Goal: Task Accomplishment & Management: Manage account settings

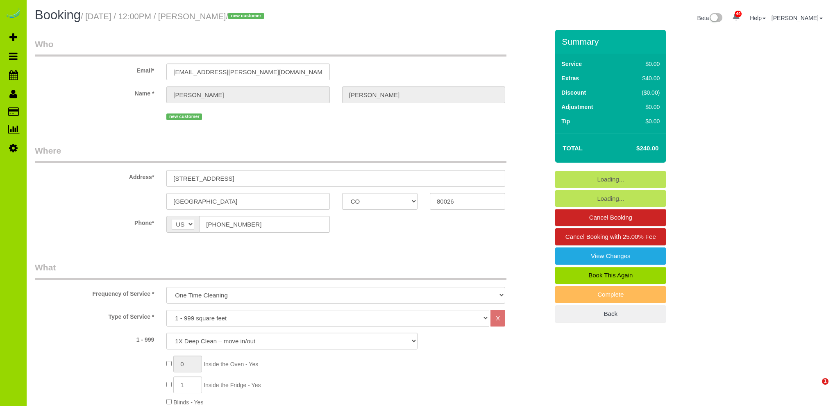
select select "CO"
select select "spot1"
select select "number:69"
select select "number:1"
select select "number:13"
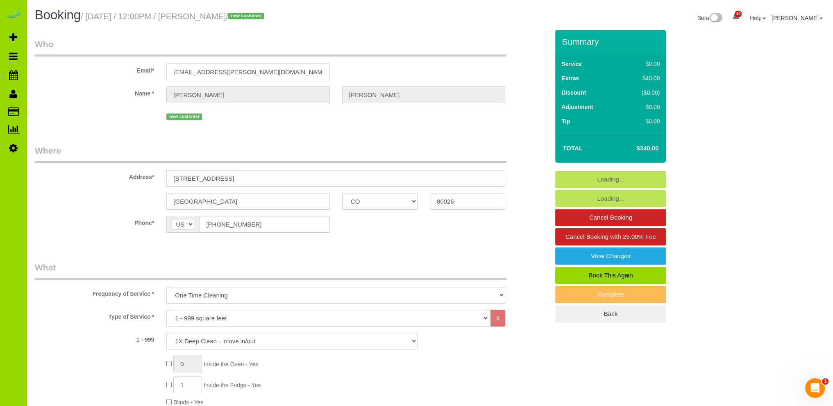
select select "object:1216"
select select "spot6"
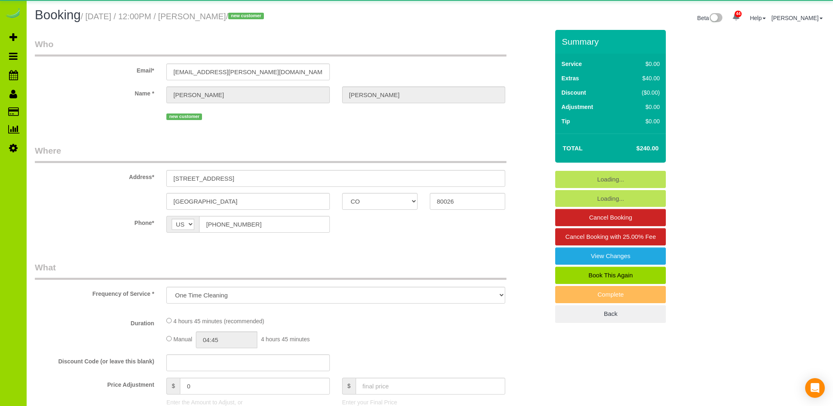
select select "CO"
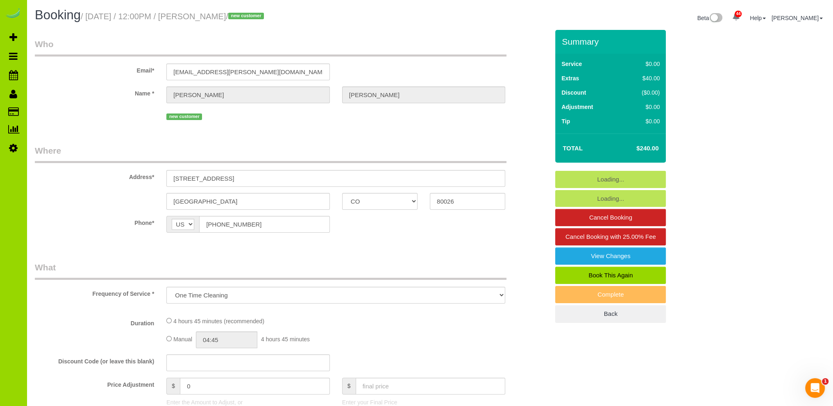
select select "object:1147"
select select "number:69"
select select "number:1"
select select "number:13"
select select "spot1"
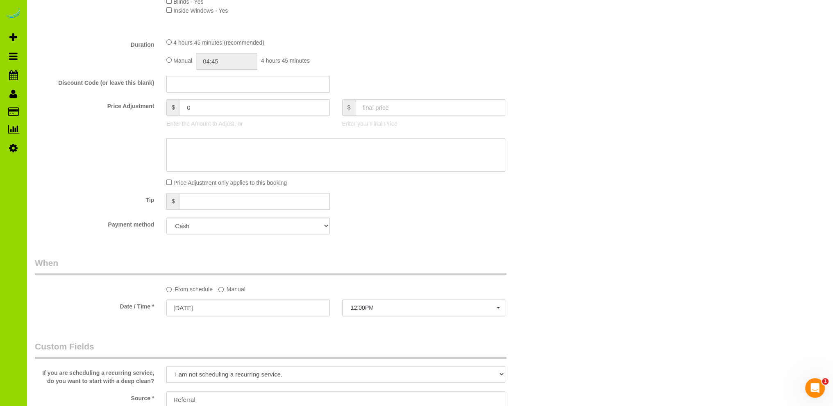
scroll to position [491, 0]
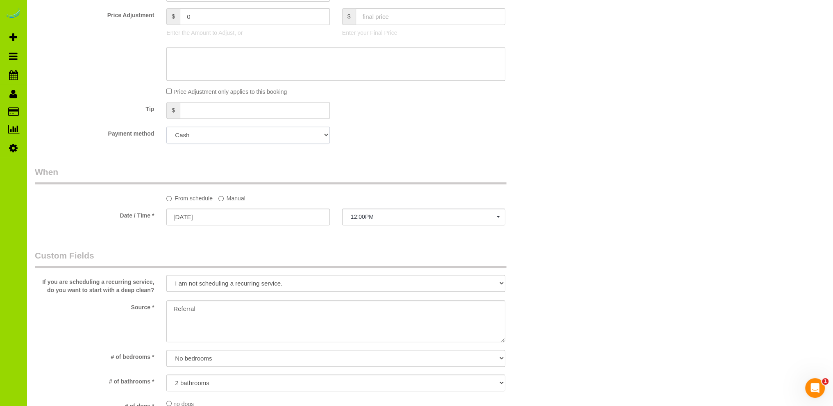
click at [269, 132] on select "Add Credit Card Cash Check Paypal" at bounding box center [247, 135] width 163 height 17
click at [446, 134] on div "Payment method Add Credit Card Cash Check Paypal" at bounding box center [292, 135] width 526 height 17
drag, startPoint x: 87, startPoint y: 50, endPoint x: 75, endPoint y: 19, distance: 33.3
click at [87, 50] on div at bounding box center [292, 64] width 526 height 34
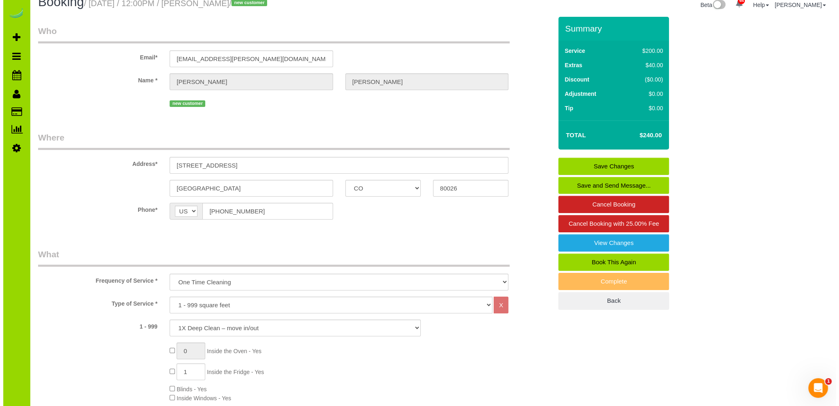
scroll to position [0, 0]
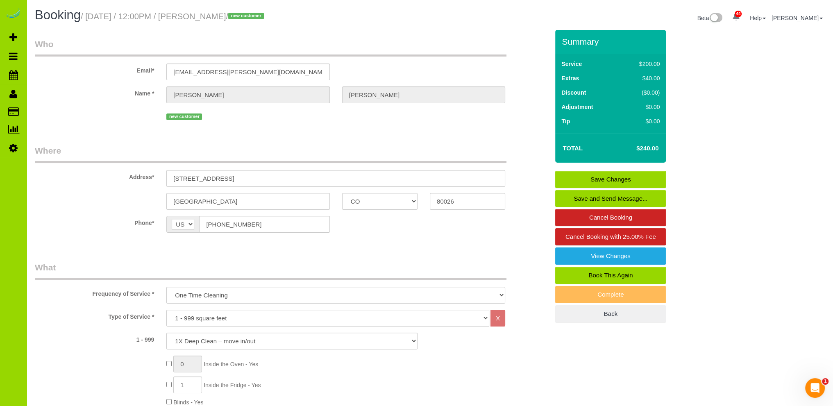
click at [582, 196] on link "Save and Send Message..." at bounding box center [610, 198] width 111 height 17
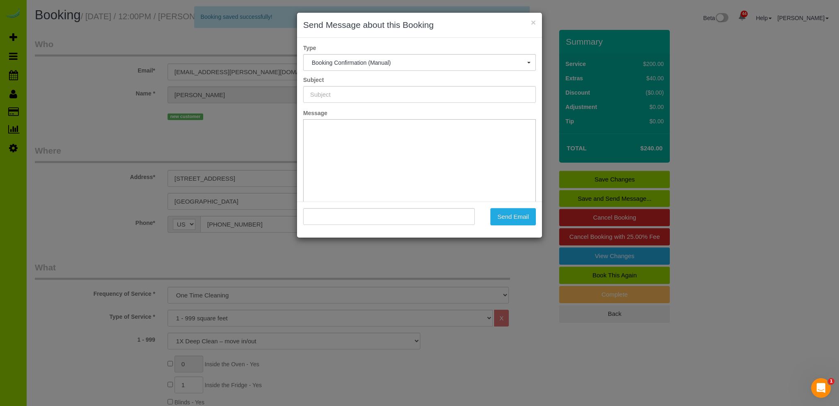
type input "Booking Confirmed - Please add your credit card"
type input ""Brittany Boehnke" <brittany.boehnke@gmail.com>"
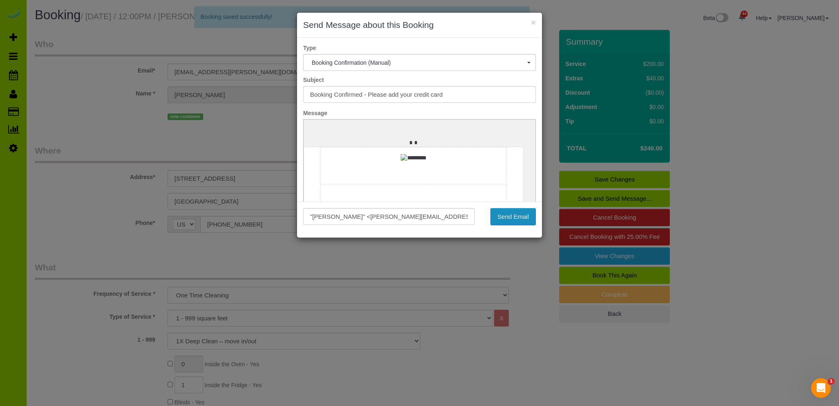
click at [503, 217] on button "Send Email" at bounding box center [512, 216] width 45 height 17
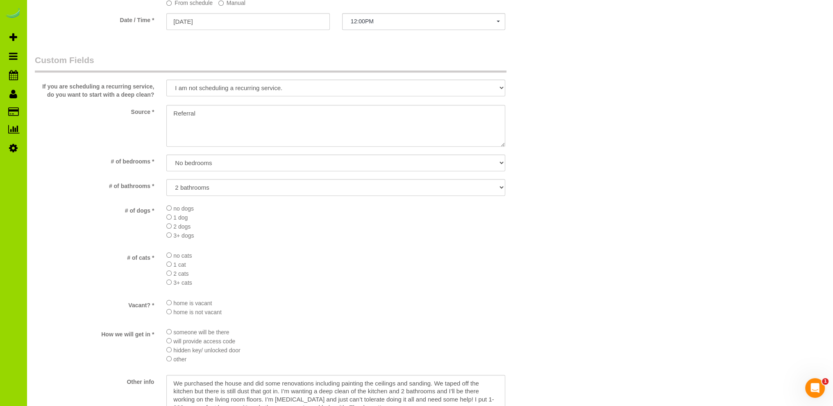
scroll to position [819, 0]
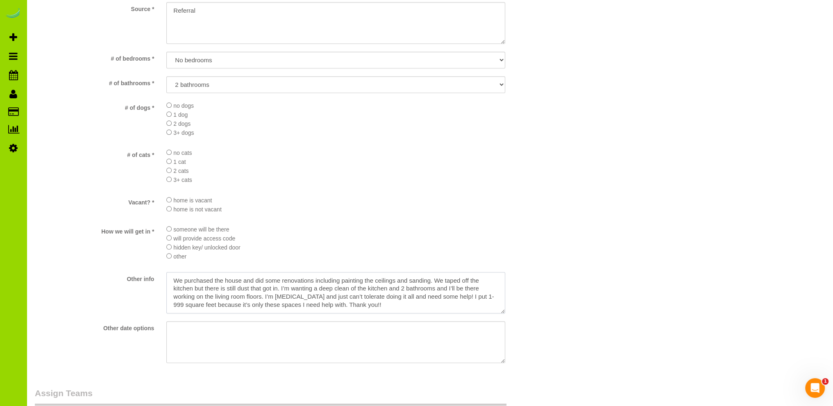
drag, startPoint x: 387, startPoint y: 309, endPoint x: 137, endPoint y: 281, distance: 251.5
click at [137, 281] on div "Other info" at bounding box center [292, 293] width 526 height 43
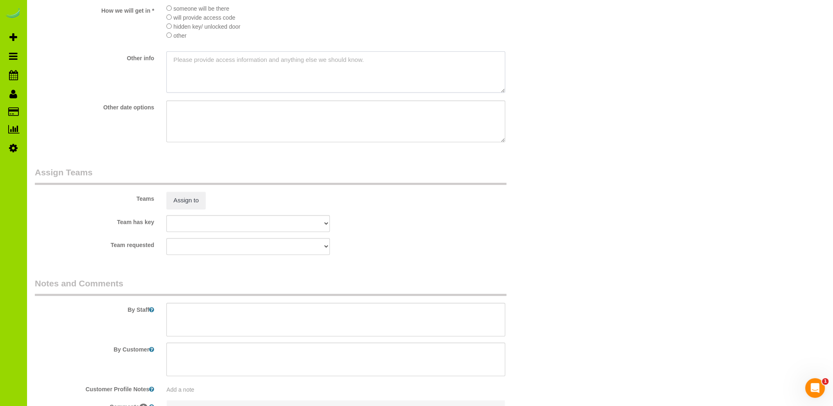
scroll to position [1134, 0]
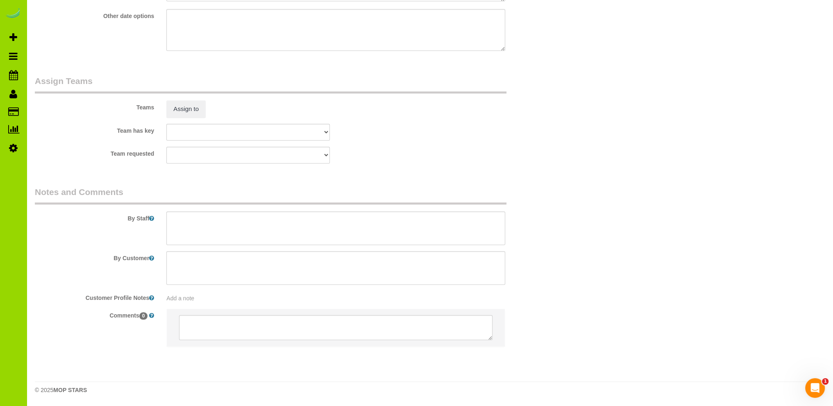
click at [211, 302] on sui-booking-comments "By Staff By Customer Customer Profile Notes Add a note Comments 0" at bounding box center [292, 270] width 514 height 169
click at [201, 299] on div "Add a note" at bounding box center [335, 298] width 339 height 8
click at [199, 299] on textarea at bounding box center [335, 333] width 339 height 91
paste textarea "We purchased the house and did some renovations including painting the ceilings…"
type textarea "We purchased the house and did some renovations including painting the ceilings…"
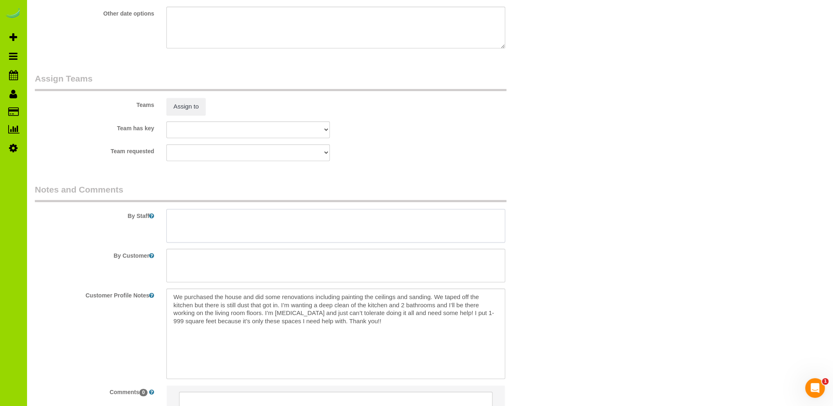
click at [195, 216] on textarea at bounding box center [335, 226] width 339 height 34
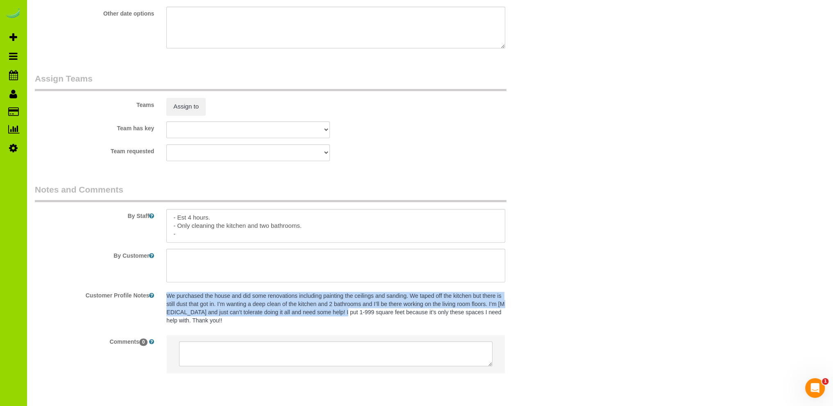
drag, startPoint x: 166, startPoint y: 297, endPoint x: 344, endPoint y: 313, distance: 178.1
click at [344, 313] on pre "We purchased the house and did some renovations including painting the ceilings…" at bounding box center [335, 308] width 339 height 33
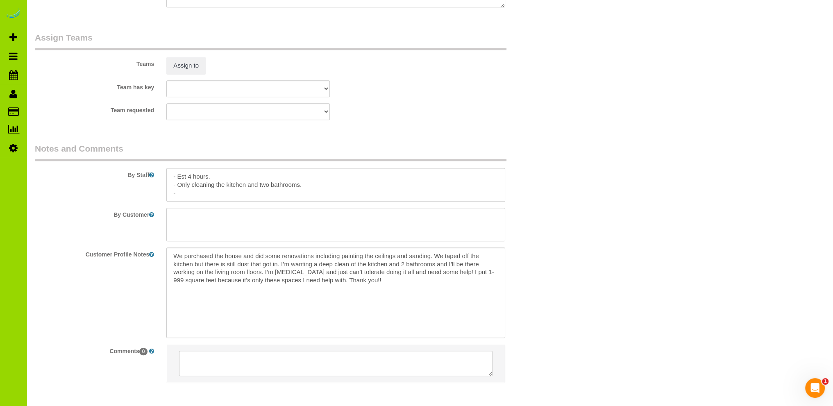
scroll to position [1213, 0]
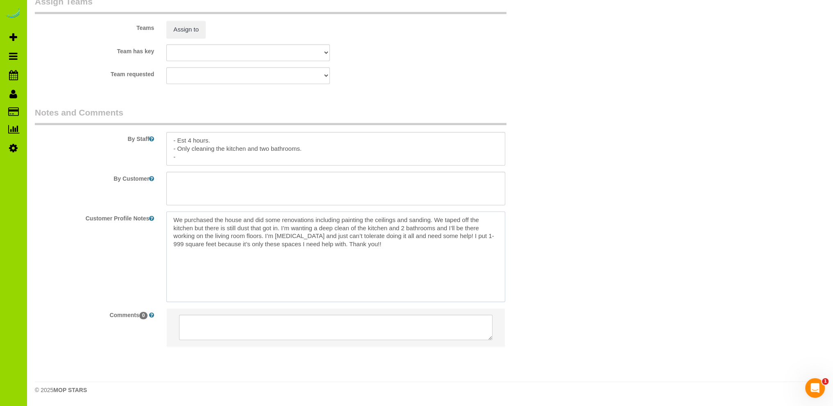
drag, startPoint x: 174, startPoint y: 219, endPoint x: 473, endPoint y: 237, distance: 299.9
click at [473, 237] on textarea "We purchased the house and did some renovations including painting the ceilings…" at bounding box center [335, 256] width 339 height 91
click at [259, 158] on fieldset "Notes and Comments By Staff By Customer Customer Profile Notes We purchased the…" at bounding box center [292, 233] width 514 height 254
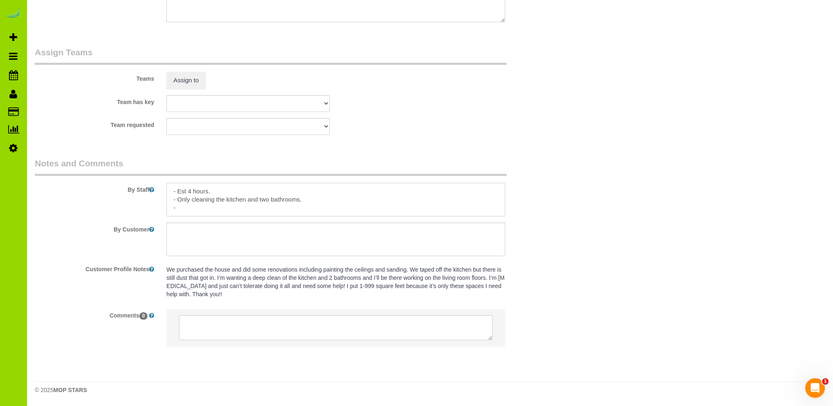
scroll to position [1162, 0]
paste textarea "We purchased the house and did some renovations including painting the ceilings…"
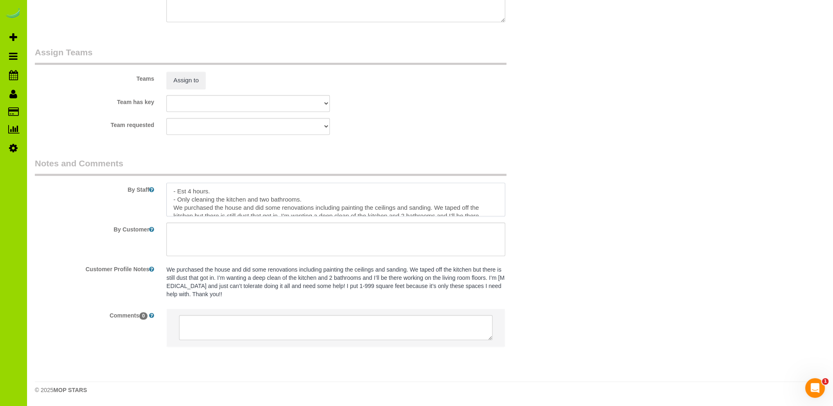
scroll to position [11, 0]
click at [172, 196] on textarea at bounding box center [335, 200] width 339 height 34
click at [476, 213] on textarea at bounding box center [335, 200] width 339 height 34
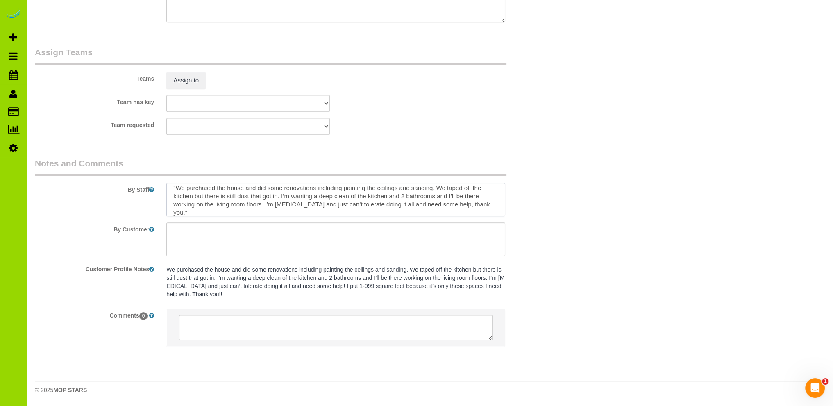
click at [432, 189] on textarea at bounding box center [335, 200] width 339 height 34
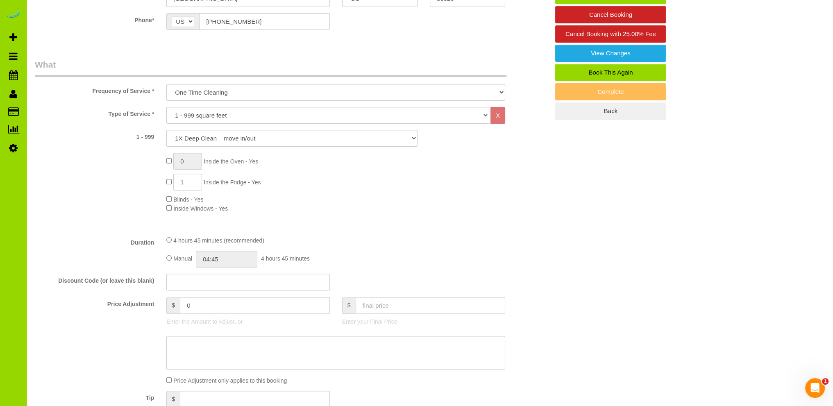
scroll to position [246, 0]
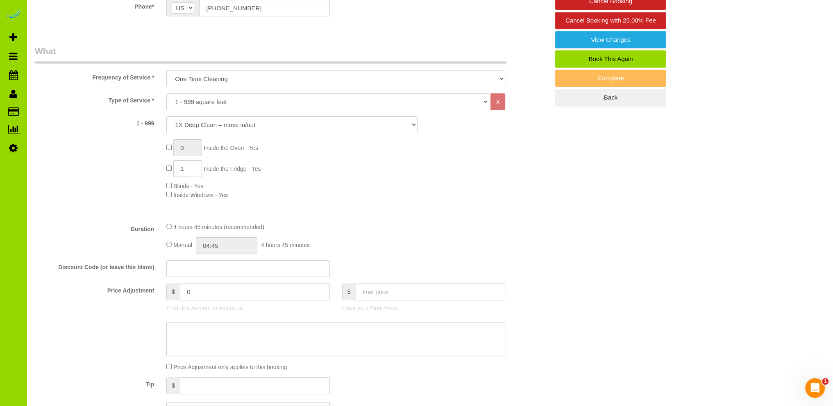
type textarea "- Est 4 hours. - Only cleaning the kitchen and two bathrooms. "We purchased the…"
click at [217, 245] on input "04:45" at bounding box center [226, 245] width 61 height 17
type input "02:00"
click at [222, 302] on li "02:00" at bounding box center [217, 302] width 36 height 11
select select "spot6"
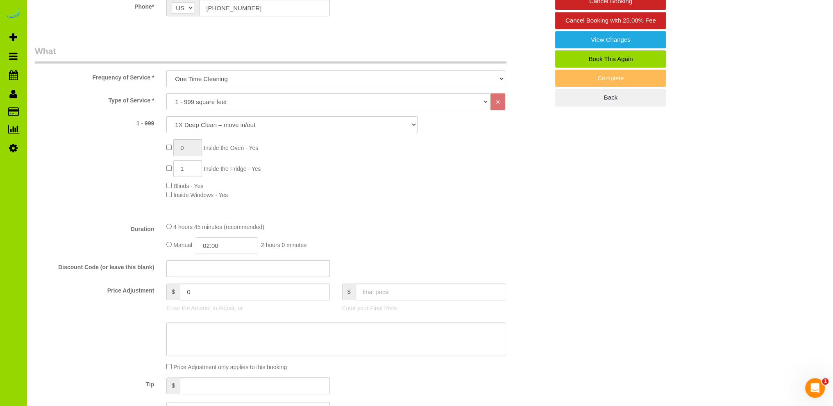
click at [224, 247] on input "02:00" at bounding box center [226, 245] width 61 height 17
type input "02:1"
select select "spot11"
type input "02:14"
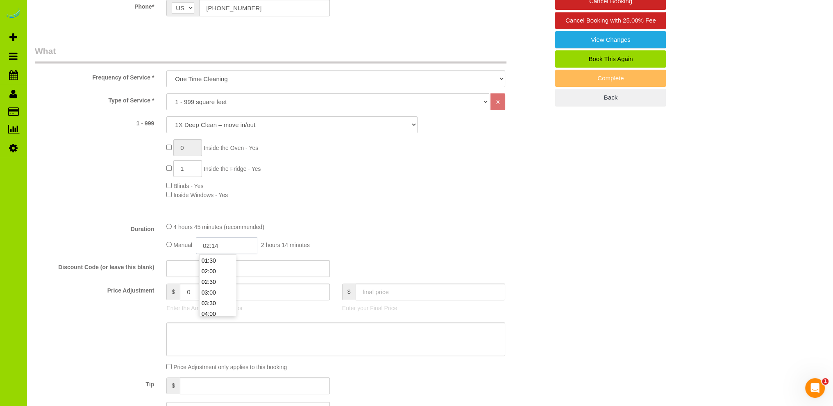
select select "spot16"
type input "02:1"
select select "spot21"
type input "02:15"
select select "spot26"
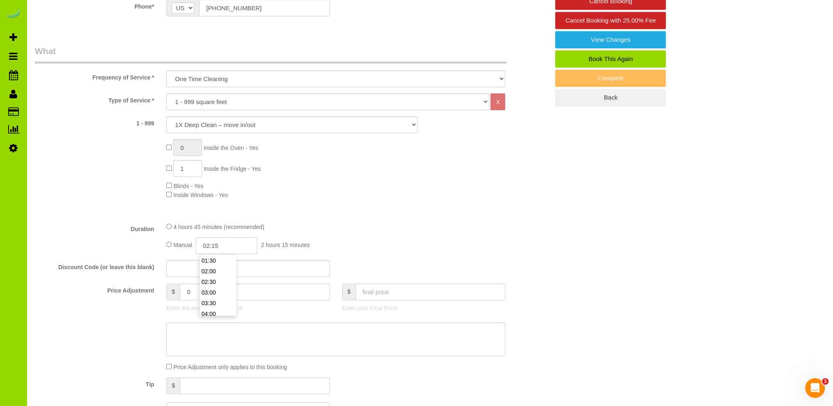
type input "02:15"
click at [379, 191] on div "0 Inside the Oven - Yes 1 Inside the Fridge - Yes Blinds - Yes Inside Windows -…" at bounding box center [357, 169] width 395 height 60
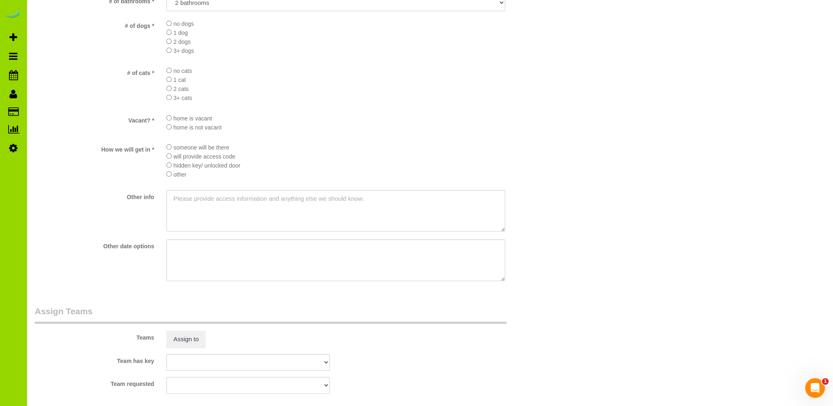
scroll to position [1147, 0]
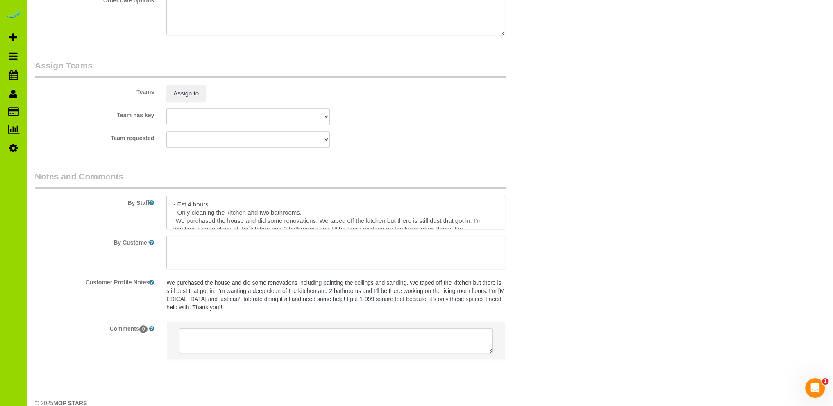
click at [191, 206] on textarea at bounding box center [335, 213] width 339 height 34
click at [314, 217] on textarea at bounding box center [335, 213] width 339 height 34
click at [246, 214] on textarea at bounding box center [335, 213] width 339 height 34
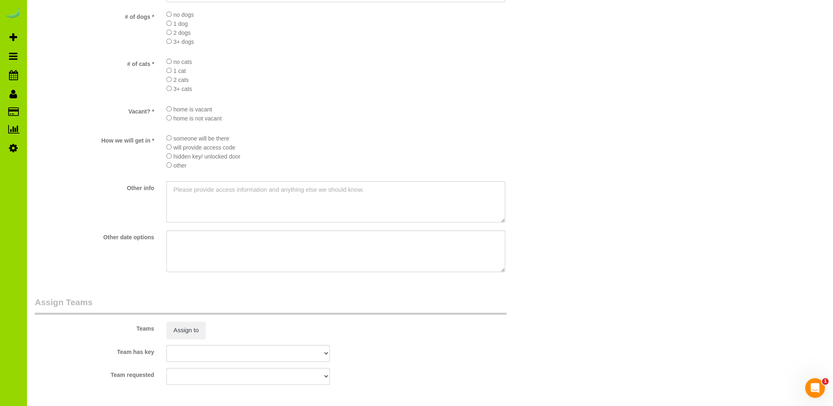
scroll to position [1162, 0]
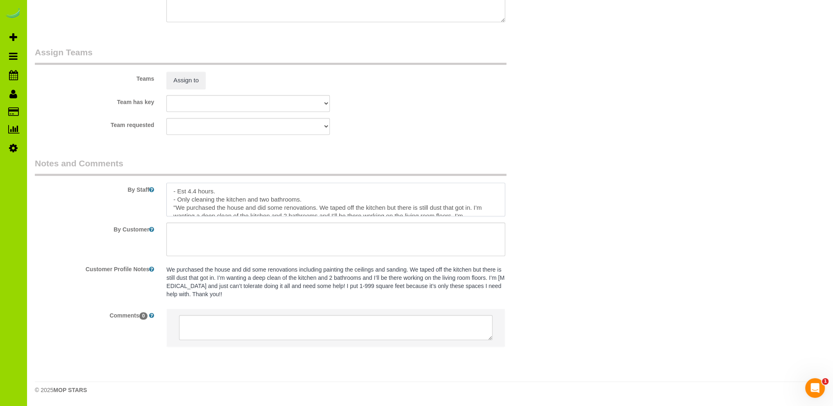
click at [259, 199] on textarea at bounding box center [335, 200] width 339 height 34
click at [256, 200] on textarea at bounding box center [335, 200] width 339 height 34
type textarea "- Est 4.4 hours. - Only cleaning two bathrooms and the kitchen, including insid…"
click at [190, 82] on button "Assign to" at bounding box center [185, 80] width 39 height 17
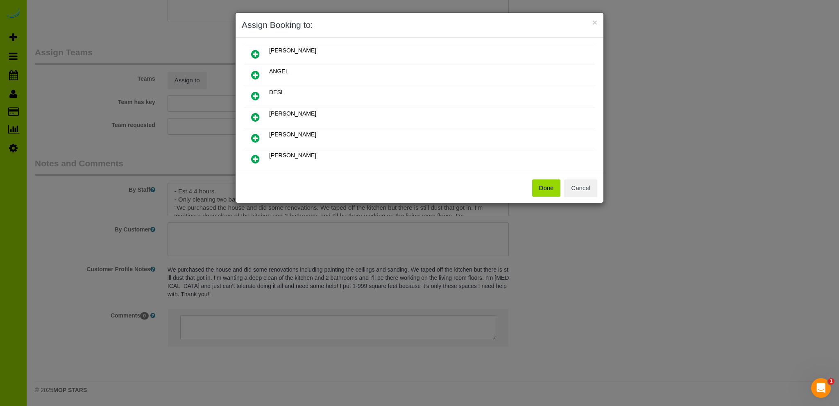
scroll to position [101, 0]
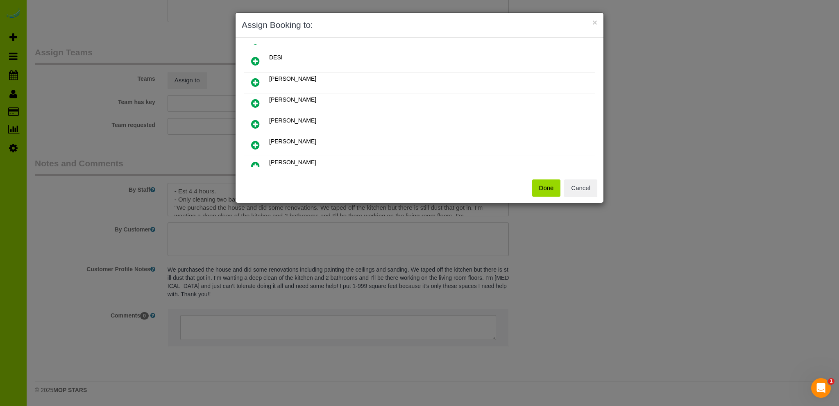
click at [255, 119] on icon at bounding box center [255, 124] width 9 height 10
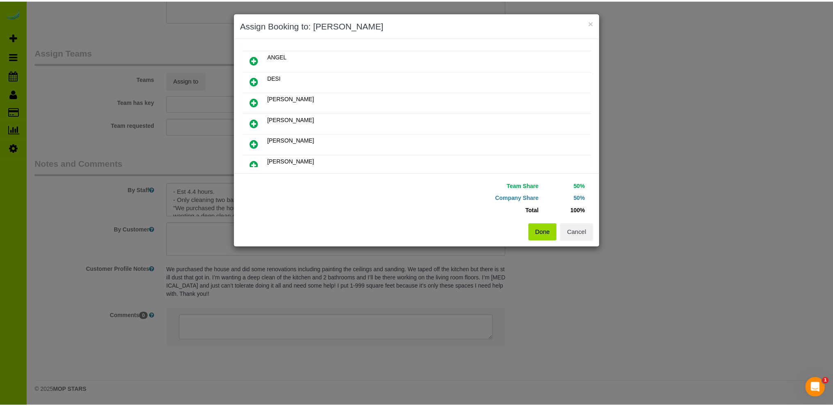
scroll to position [120, 0]
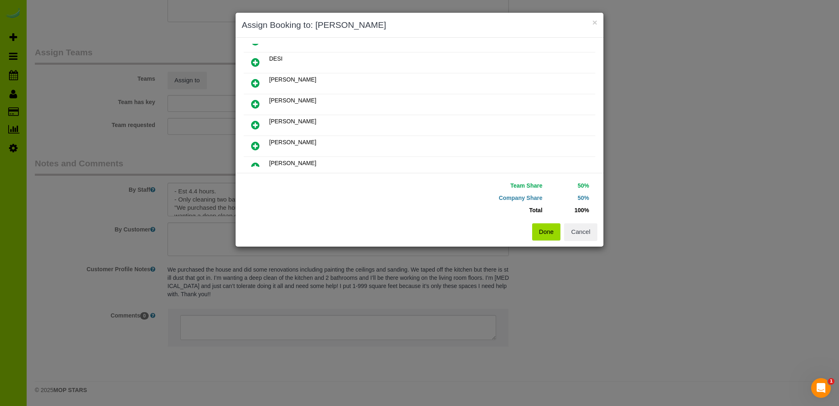
click at [547, 229] on button "Done" at bounding box center [546, 231] width 29 height 17
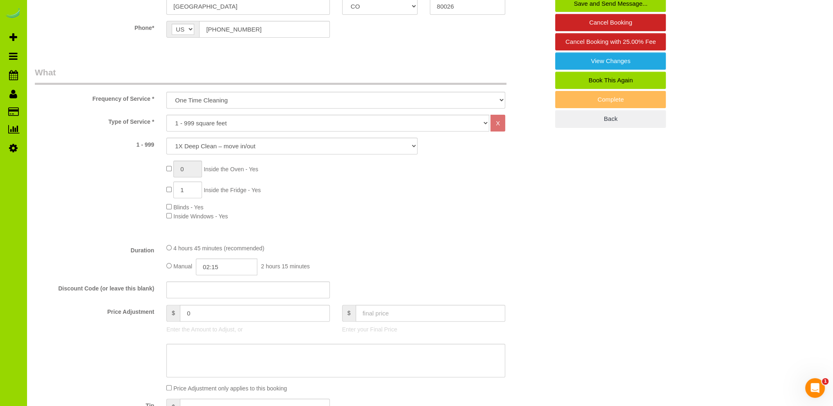
scroll to position [0, 0]
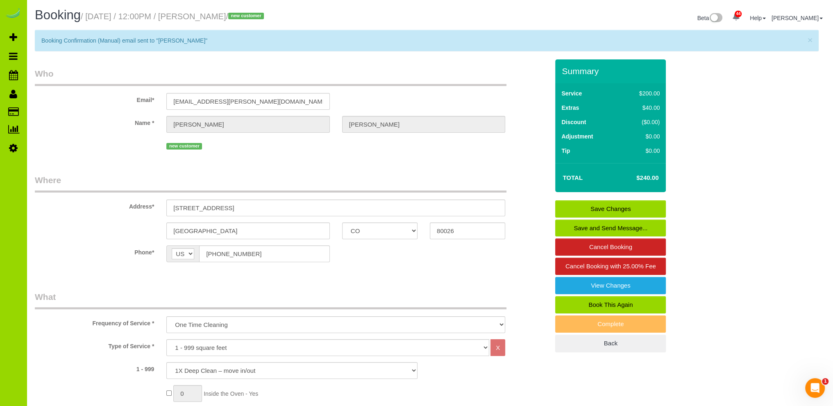
click at [589, 208] on link "Save Changes" at bounding box center [610, 208] width 111 height 17
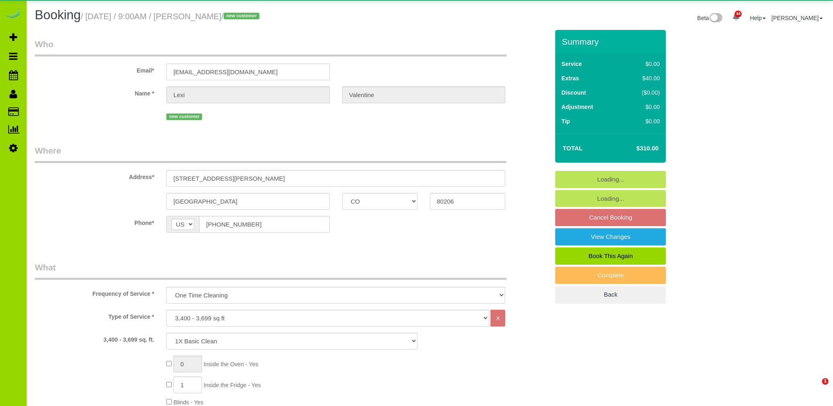
select select "CO"
select select "4"
select select "spot1"
select select "number:5"
select select "number:19"
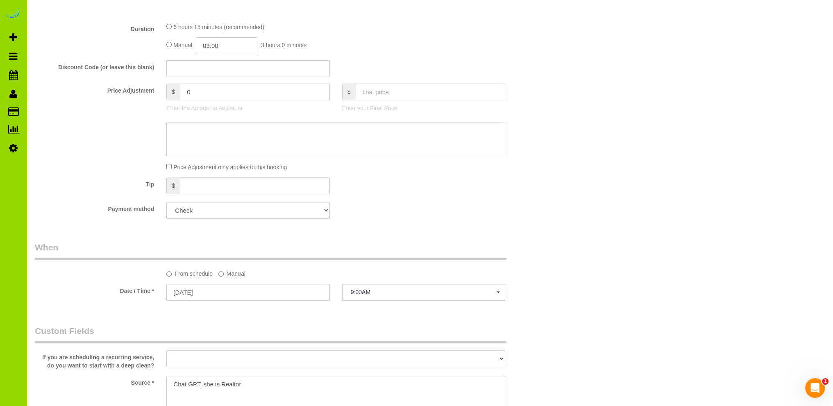
scroll to position [573, 0]
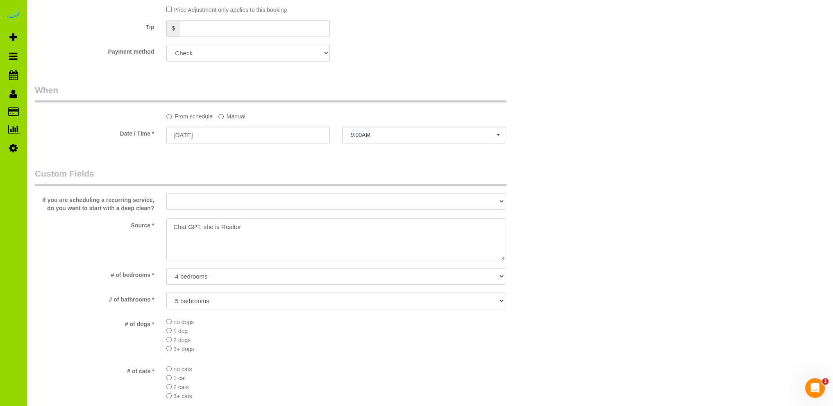
click at [185, 51] on select "Add Credit Card Cash Check Paypal" at bounding box center [247, 53] width 163 height 17
click at [200, 51] on select "Add Credit Card Cash Check Paypal" at bounding box center [247, 53] width 163 height 17
click at [422, 58] on div "Payment method Add Credit Card Cash Check Paypal" at bounding box center [292, 53] width 526 height 17
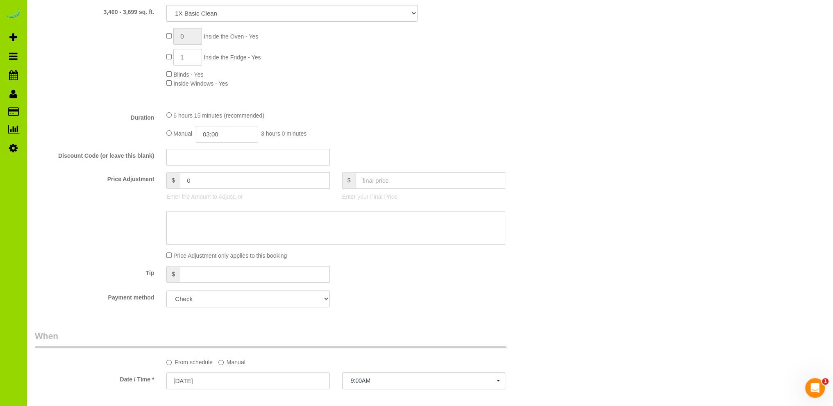
scroll to position [0, 0]
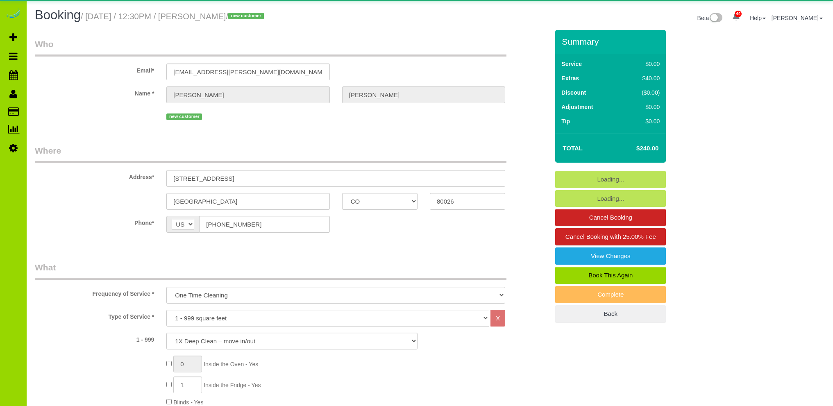
select select "CO"
select select "number:69"
select select "number:1"
select select "number:13"
select select "object:1252"
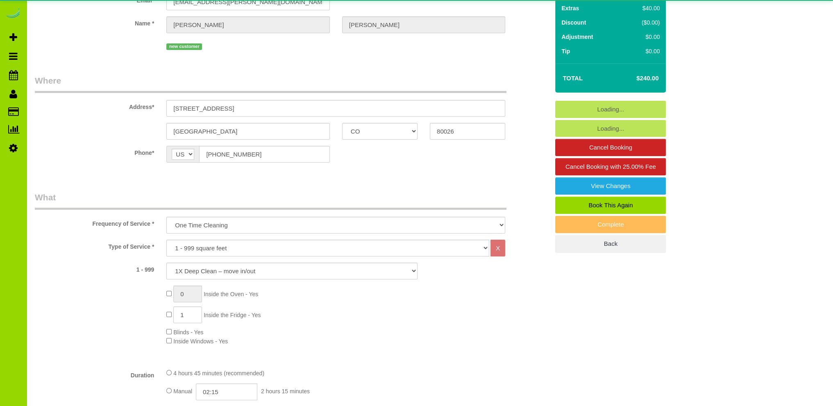
select select "spot1"
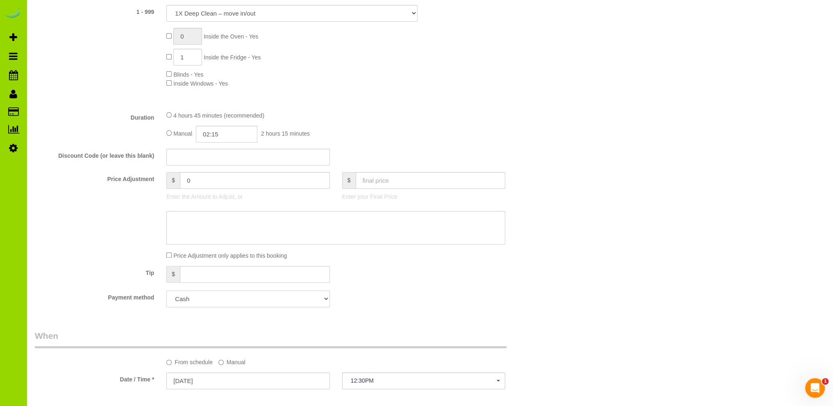
click at [251, 301] on select "Add Credit Card Cash Check Paypal" at bounding box center [247, 298] width 163 height 17
click at [381, 291] on div "Payment method Add Credit Card Cash Check Paypal" at bounding box center [292, 298] width 526 height 17
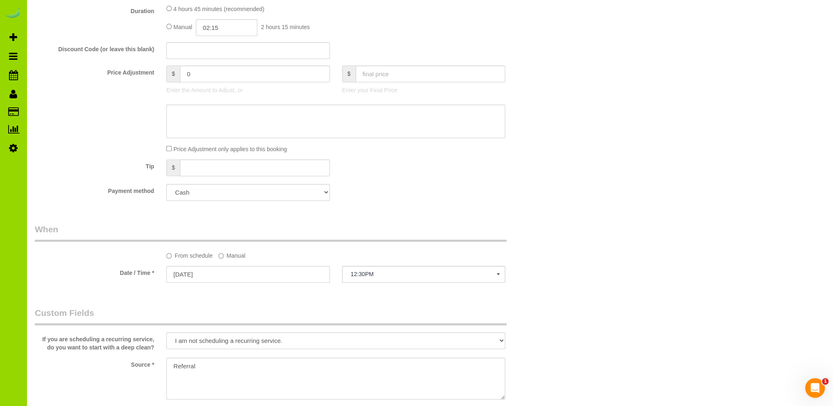
scroll to position [491, 0]
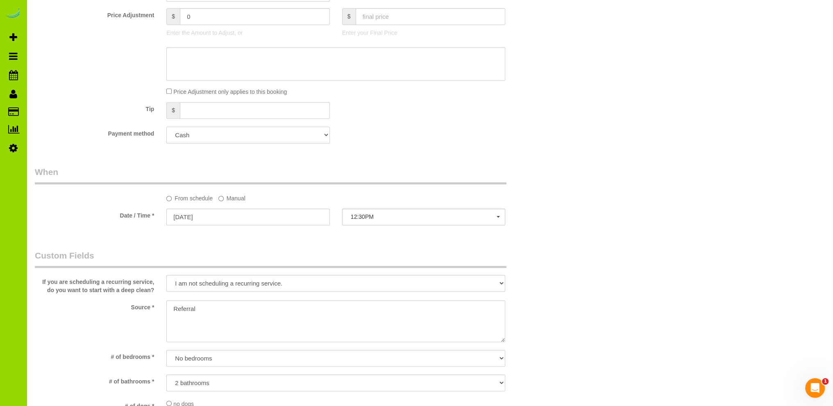
click at [325, 134] on select "Add Credit Card Cash Check Paypal" at bounding box center [247, 135] width 163 height 17
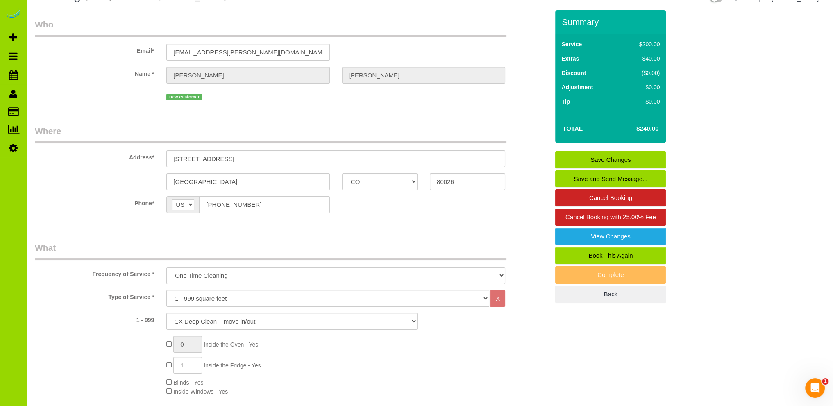
scroll to position [0, 0]
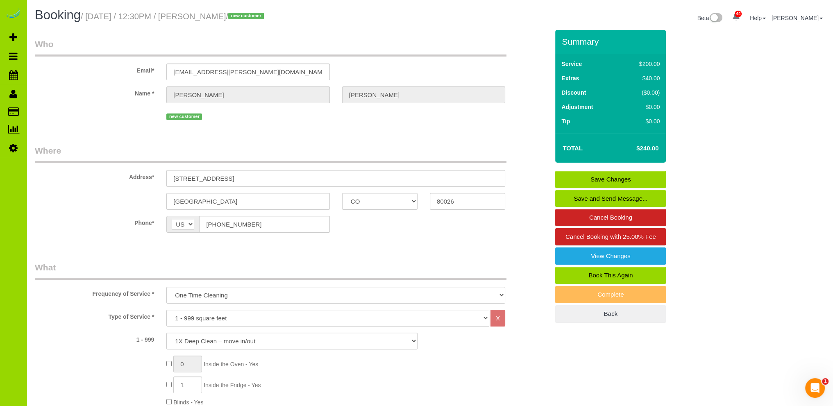
click at [350, 127] on fieldset "Who Email* brittany.boehnke@gmail.com Name * Brittany Boehnke new customer" at bounding box center [292, 83] width 514 height 90
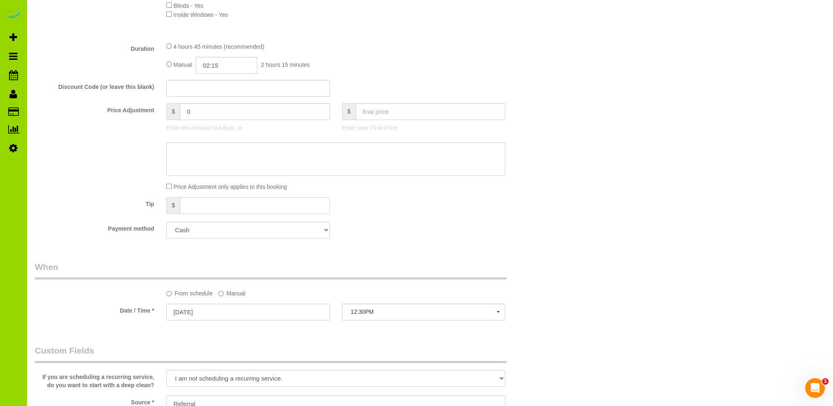
scroll to position [410, 0]
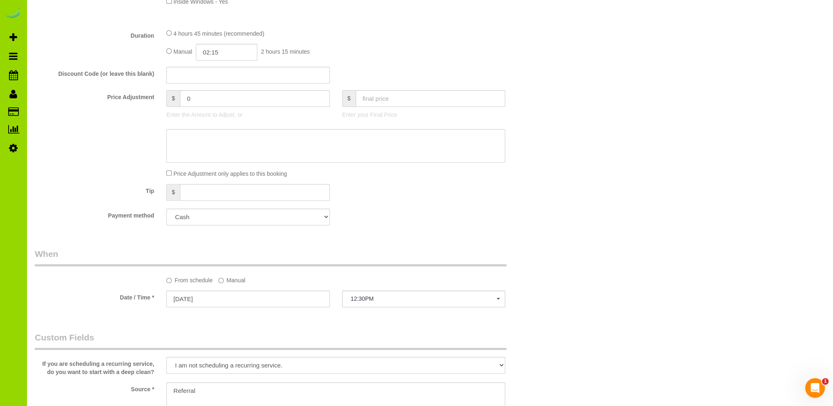
click at [374, 229] on fieldset "What Frequency of Service * One Time Cleaning Weekly Cleaning Biweekly Cleaning…" at bounding box center [292, 42] width 514 height 380
click at [428, 49] on div "Manual 02:15 2 hours 15 minutes" at bounding box center [335, 52] width 339 height 17
click at [375, 193] on div "Tip $" at bounding box center [292, 193] width 526 height 18
click at [77, 143] on div at bounding box center [292, 146] width 526 height 34
click at [652, 100] on div "Who Email* brittany.boehnke@gmail.com Name * Brittany Boehnke new customer Wher…" at bounding box center [430, 359] width 790 height 1478
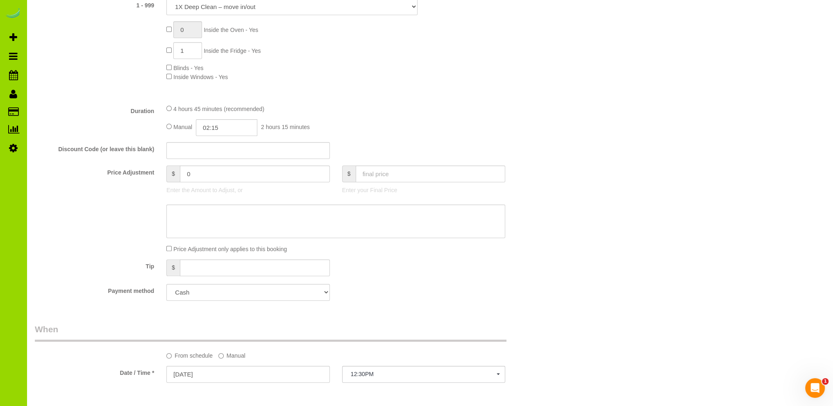
scroll to position [0, 0]
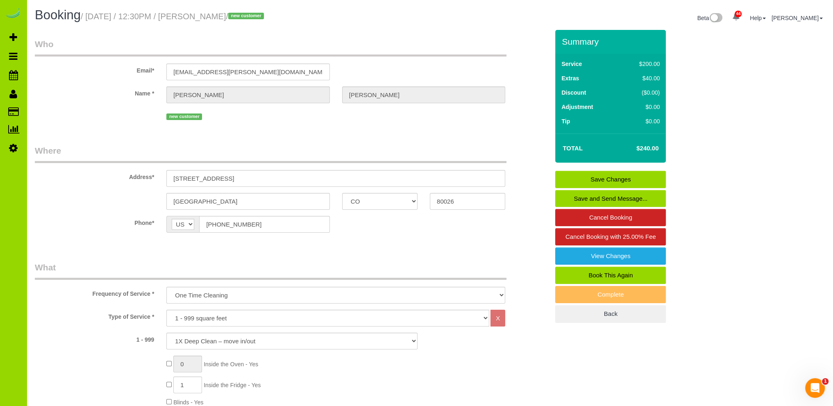
drag, startPoint x: 256, startPoint y: 251, endPoint x: 251, endPoint y: 249, distance: 5.3
click at [408, 236] on sui-booking-location "Phone* AF AL DZ AD AO AI AQ AG AR AM AW AU AT AZ BS BH BD BB BY BE BZ BJ BM BT …" at bounding box center [292, 227] width 514 height 23
click at [345, 235] on sui-booking-location "Phone* AF AL DZ AD AO AI AQ AG AR AM AW AU AT AZ BS BH BD BB BY BE BZ BJ BM BT …" at bounding box center [292, 227] width 514 height 23
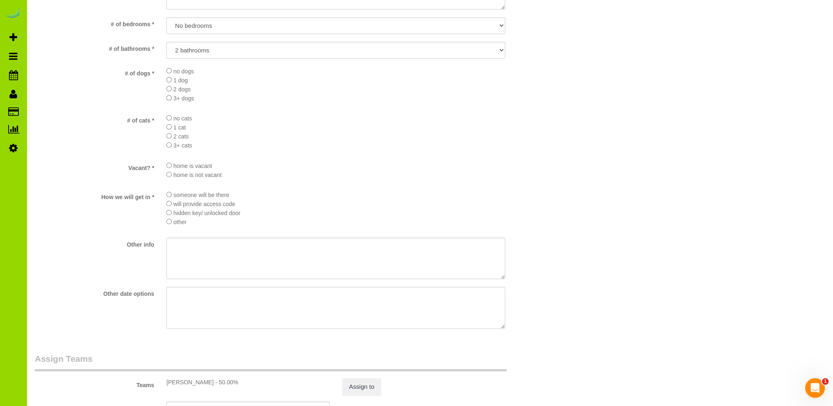
scroll to position [983, 0]
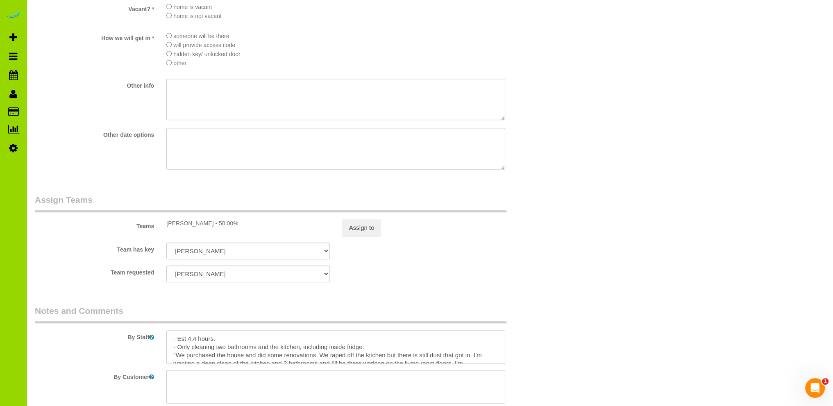
drag, startPoint x: 195, startPoint y: 340, endPoint x: 218, endPoint y: 333, distance: 24.9
click at [195, 340] on textarea at bounding box center [335, 347] width 339 height 34
type textarea "- Est 4.5 hours. - Only cleaning two bathrooms and the kitchen, including insid…"
click at [408, 281] on div "Team requested FABIOLA ALBI ANA ANGEL DESI ELVIA ERICA FLOR FLOYD HELEN JAVIER …" at bounding box center [292, 273] width 526 height 17
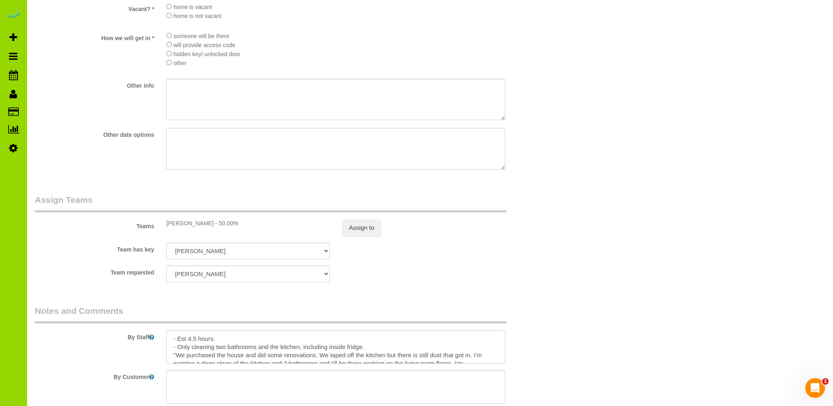
click at [95, 65] on div "How we will get in * someone will be there will provide access code hidden key/…" at bounding box center [292, 51] width 526 height 41
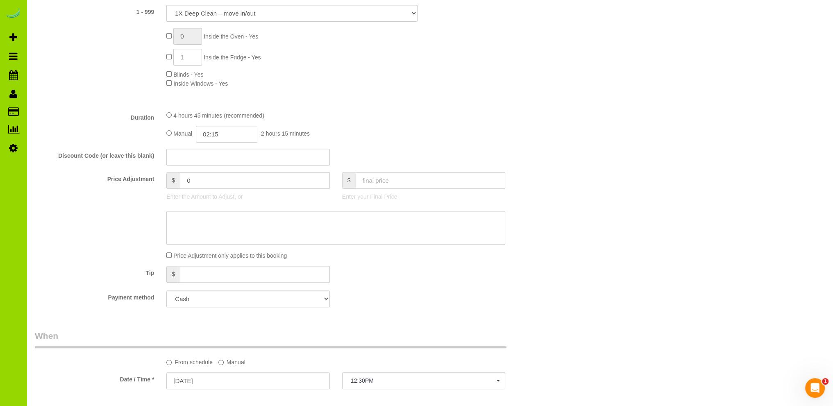
scroll to position [410, 0]
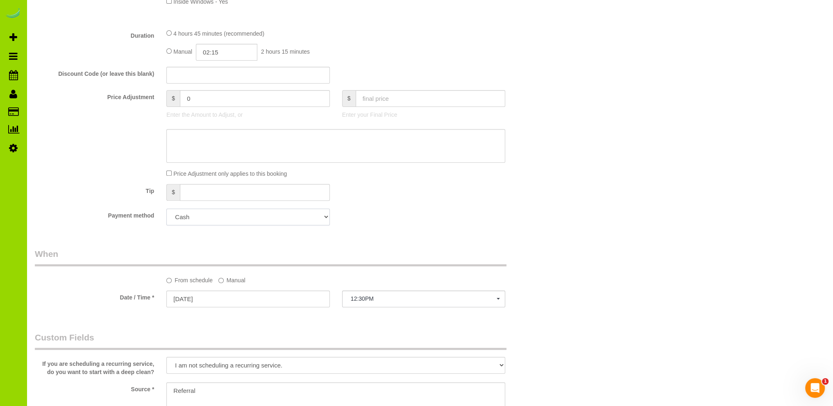
click at [200, 221] on select "Add Credit Card Cash Check Paypal" at bounding box center [247, 216] width 163 height 17
select select "string:fspay"
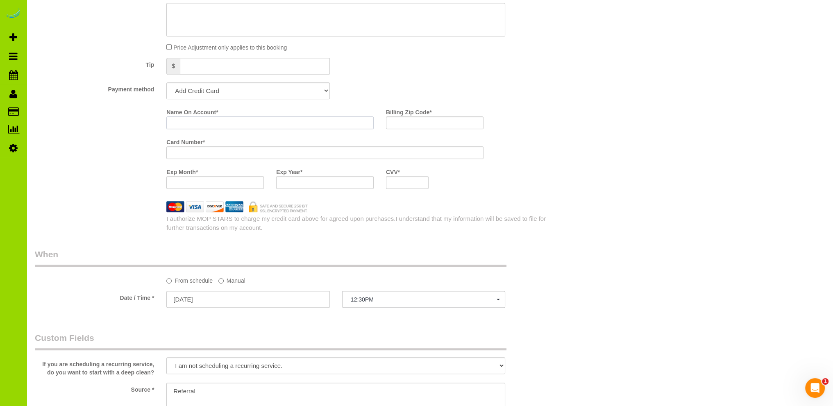
click at [188, 121] on input "Name On Account *" at bounding box center [269, 122] width 207 height 13
type input "Brittany Boehnke"
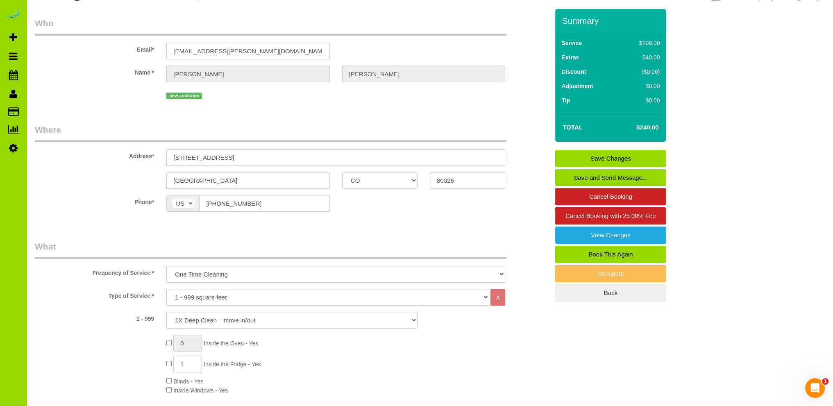
scroll to position [0, 0]
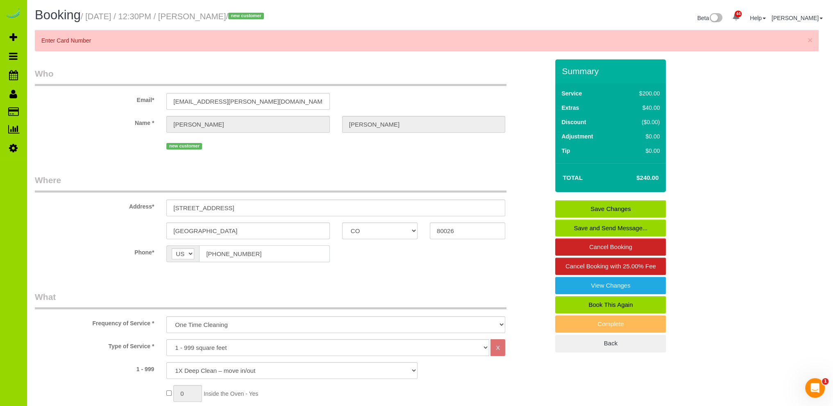
drag, startPoint x: 96, startPoint y: 133, endPoint x: 154, endPoint y: 137, distance: 57.9
click at [96, 132] on sui-booking-customer "Email* brittany.boehnke@gmail.com Name * Brittany Boehnke new customer" at bounding box center [292, 110] width 514 height 84
drag, startPoint x: 109, startPoint y: 137, endPoint x: 127, endPoint y: 152, distance: 24.1
click at [109, 135] on sui-booking-customer "Email* brittany.boehnke@gmail.com Name * Brittany Boehnke new customer" at bounding box center [292, 110] width 514 height 84
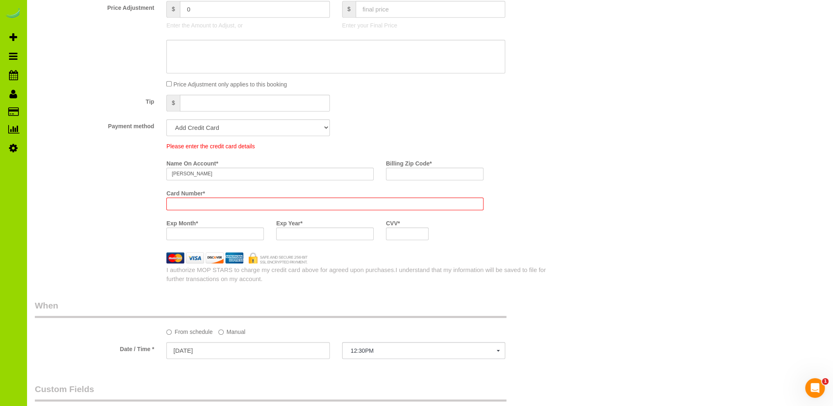
scroll to position [491, 0]
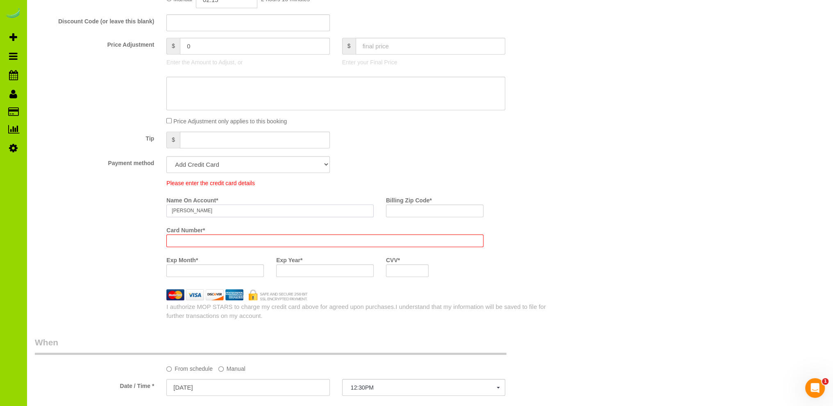
click at [224, 209] on input "Brittany Boehnke" at bounding box center [269, 210] width 207 height 13
click at [125, 212] on div "Please enter the credit card details Name On Account * Brittany Boehnke Billing…" at bounding box center [292, 231] width 526 height 104
click at [569, 214] on div "Who Email* brittany.boehnke@gmail.com Name * Brittany Boehnke new customer Wher…" at bounding box center [430, 377] width 790 height 1619
click at [547, 246] on div "Please enter the credit card details Name On Account * Brittany Boehnke Billing…" at bounding box center [357, 231] width 395 height 104
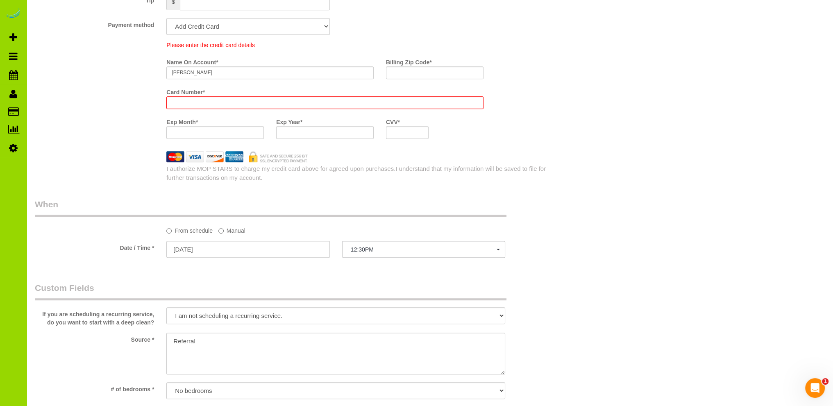
scroll to position [737, 0]
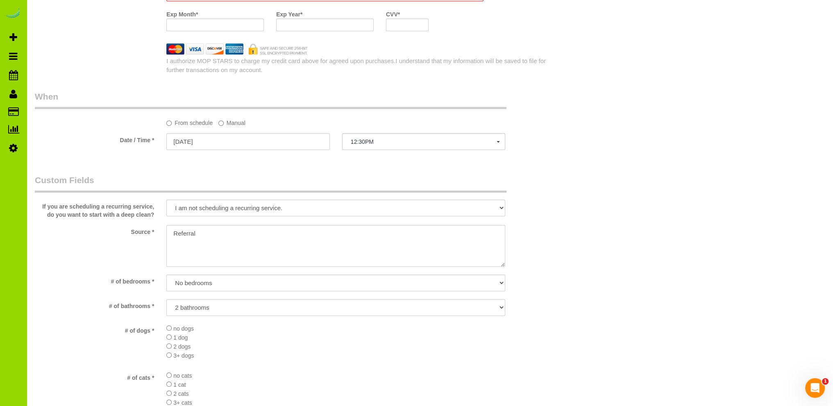
click at [567, 249] on div "Who Email* brittany.boehnke@gmail.com Name * Brittany Boehnke new customer Wher…" at bounding box center [430, 131] width 790 height 1619
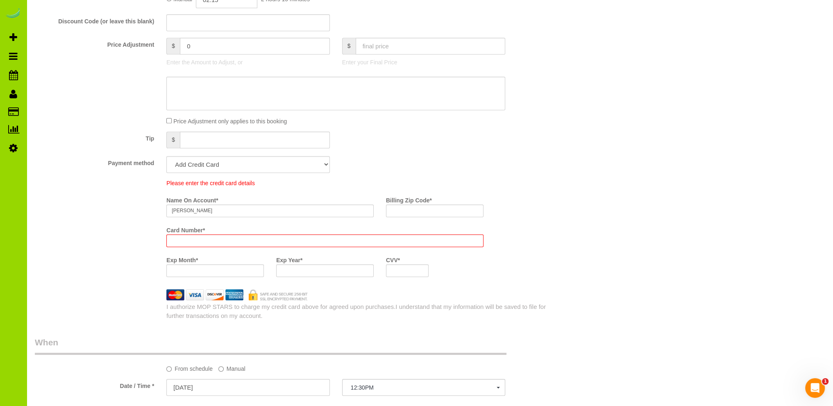
click at [185, 237] on div at bounding box center [324, 240] width 317 height 13
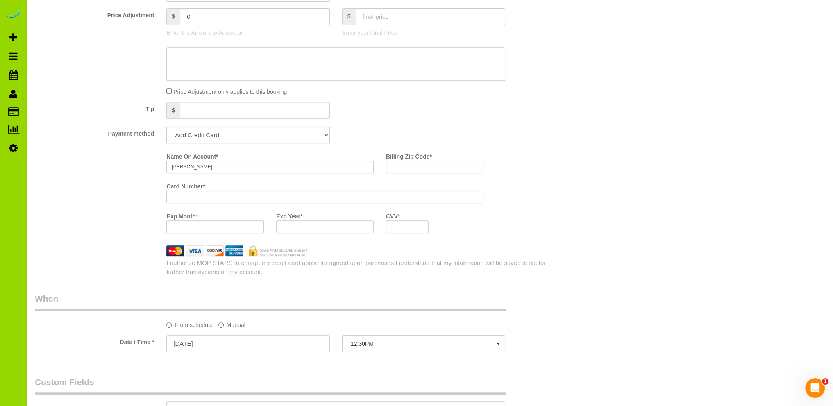
scroll to position [462, 0]
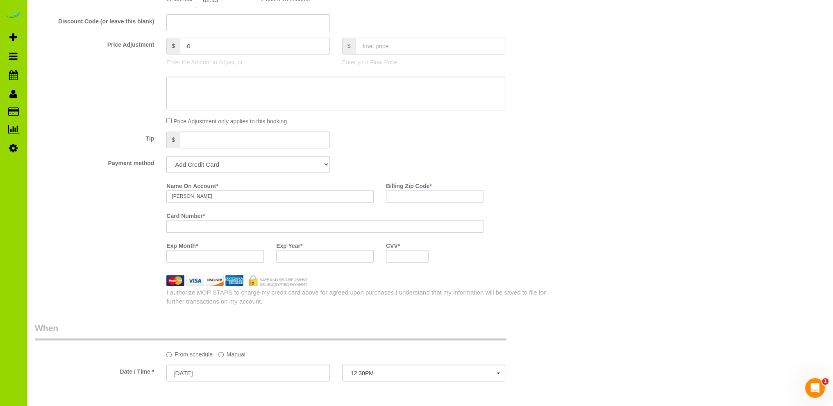
click at [420, 195] on input "Billing Zip Code *" at bounding box center [434, 196] width 97 height 13
type input "80026"
click at [663, 167] on div "Who Email* brittany.boehnke@gmail.com Name * Brittany Boehnke new customer Wher…" at bounding box center [430, 370] width 790 height 1605
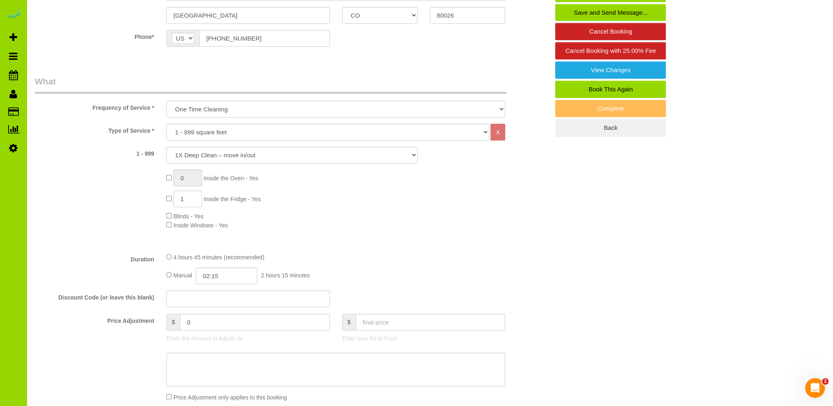
scroll to position [0, 0]
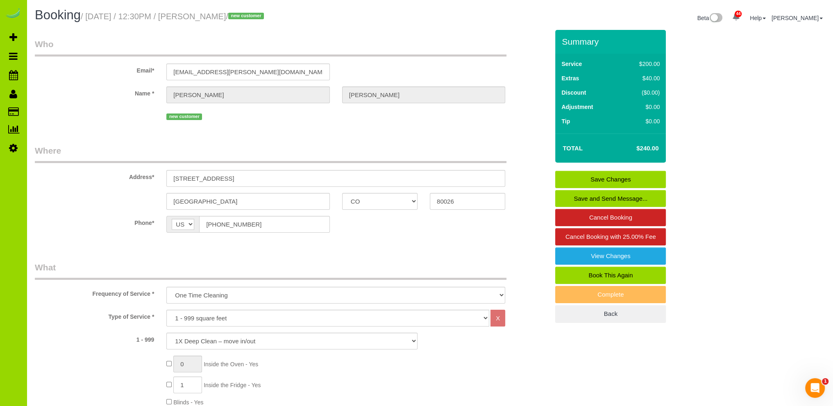
click at [611, 175] on link "Save Changes" at bounding box center [610, 179] width 111 height 17
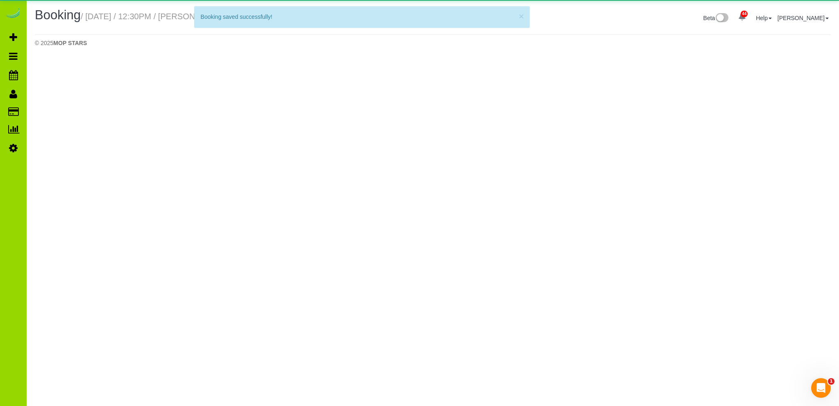
select select "CO"
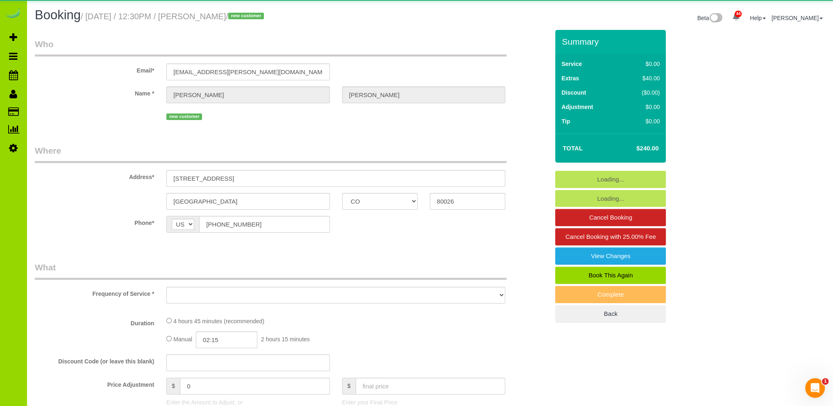
select select "object:2056"
select select "string:fspay-7339a04b-645d-459d-becb-632309487b6a"
select select "number:69"
select select "number:1"
select select "number:13"
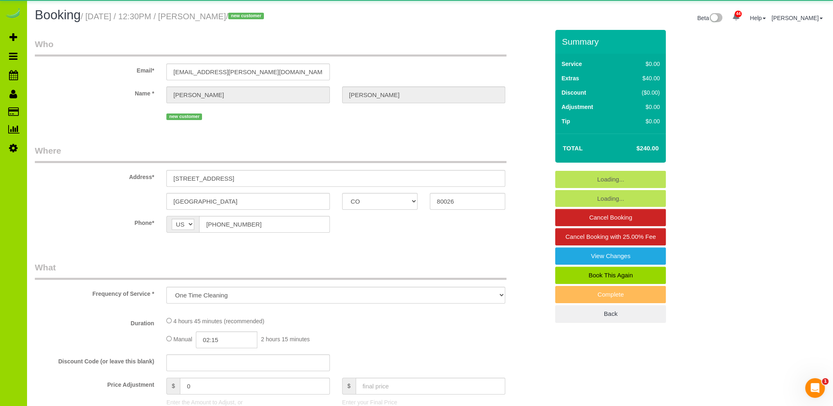
select select "object:2413"
select select "spot6"
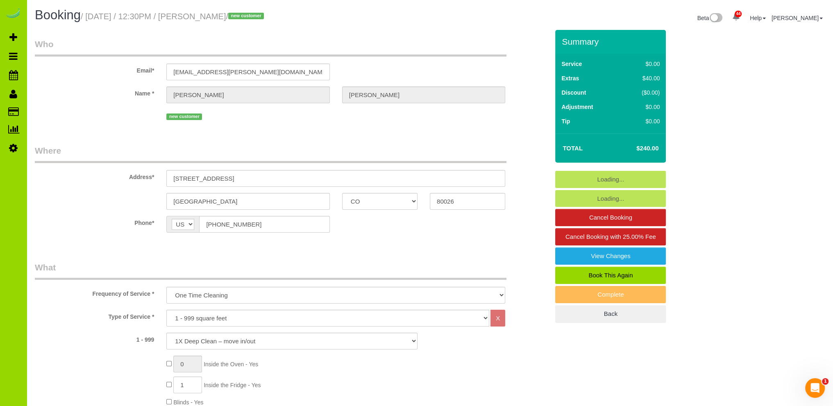
click at [330, 127] on fieldset "Who Email* brittany.boehnke@gmail.com Name * Brittany Boehnke new customer" at bounding box center [292, 83] width 514 height 90
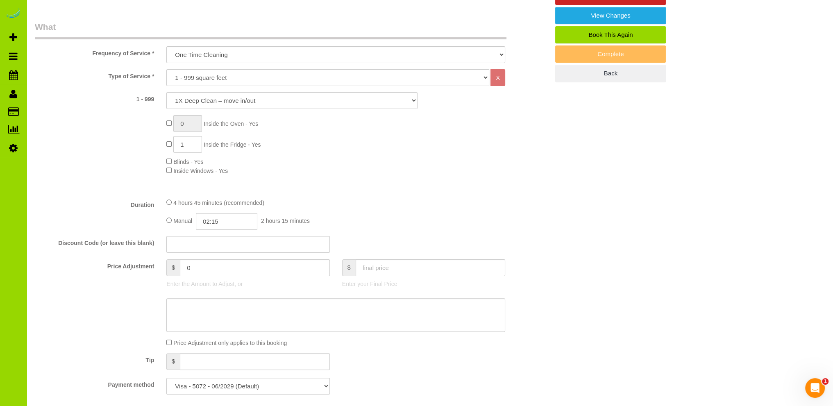
scroll to position [82, 0]
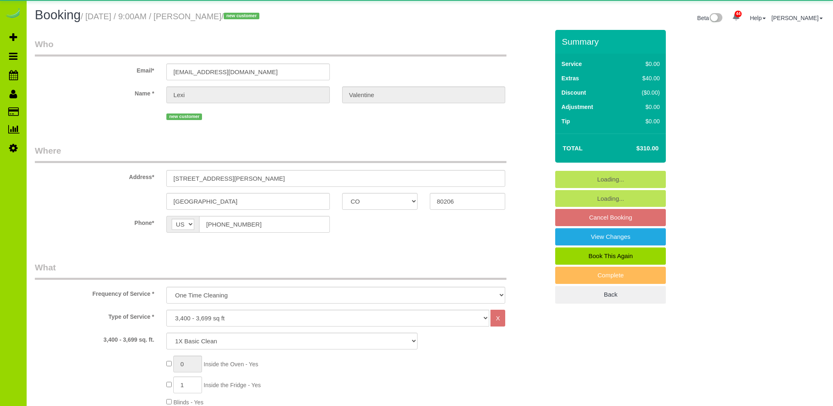
select select "CO"
select select "number:5"
select select "number:19"
select select "object:1242"
select select "4"
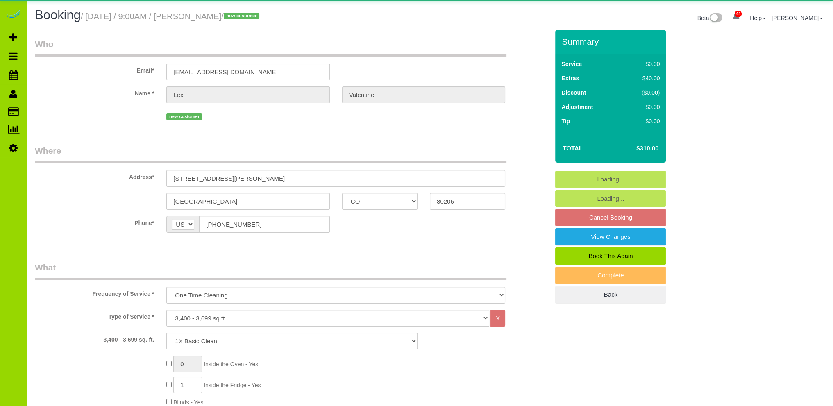
select select "spot1"
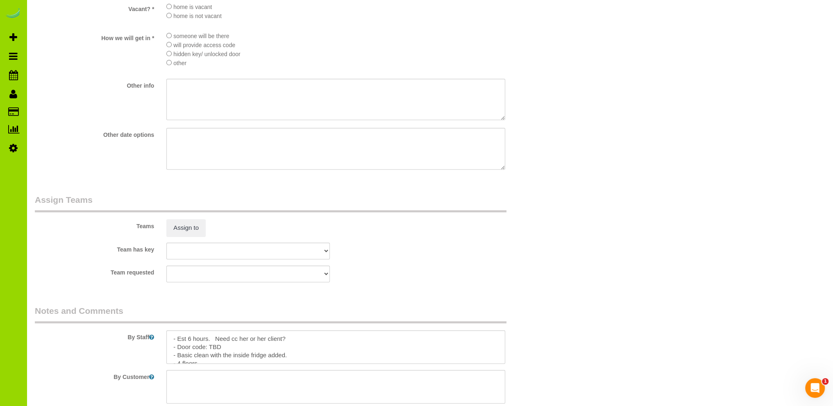
scroll to position [1104, 0]
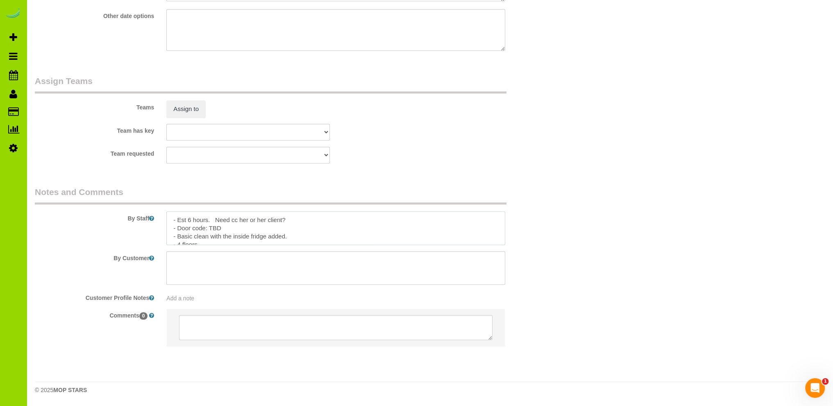
click at [302, 217] on textarea at bounding box center [335, 228] width 339 height 34
drag, startPoint x: 362, startPoint y: 218, endPoint x: 289, endPoint y: 218, distance: 73.3
click at [289, 218] on textarea at bounding box center [335, 228] width 339 height 34
click at [396, 229] on textarea at bounding box center [335, 228] width 339 height 34
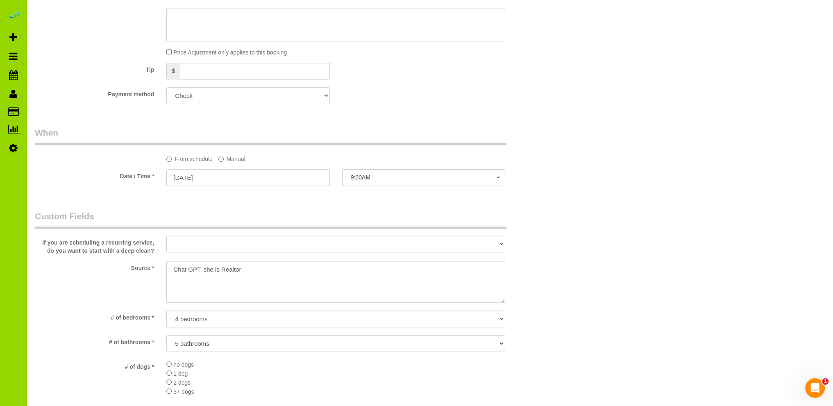
scroll to position [39, 0]
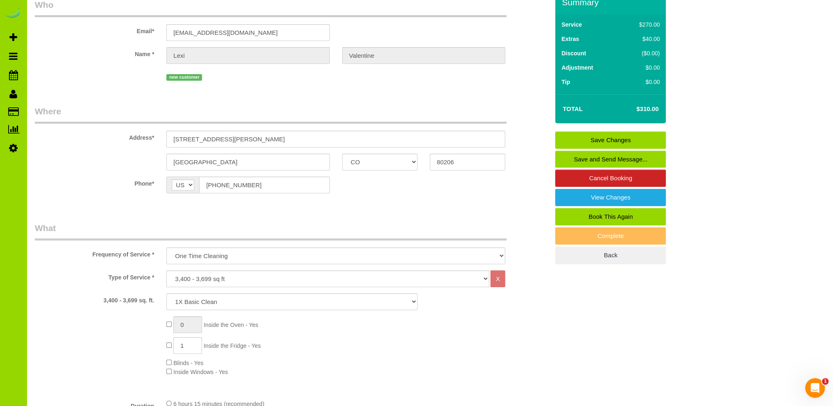
type textarea "- Est 6 hours. Client paying [PERSON_NAME] [PERSON_NAME][EMAIL_ADDRESS][DOMAIN_…"
click at [609, 137] on link "Save Changes" at bounding box center [610, 139] width 111 height 17
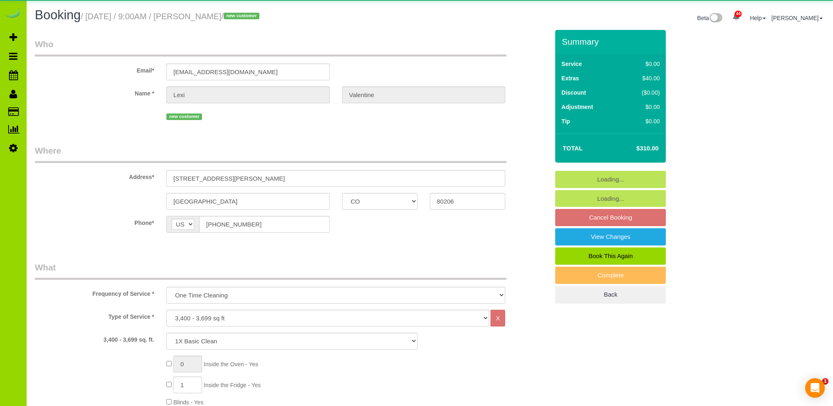
select select "CO"
select select "number:5"
select select "number:19"
select select "object:1212"
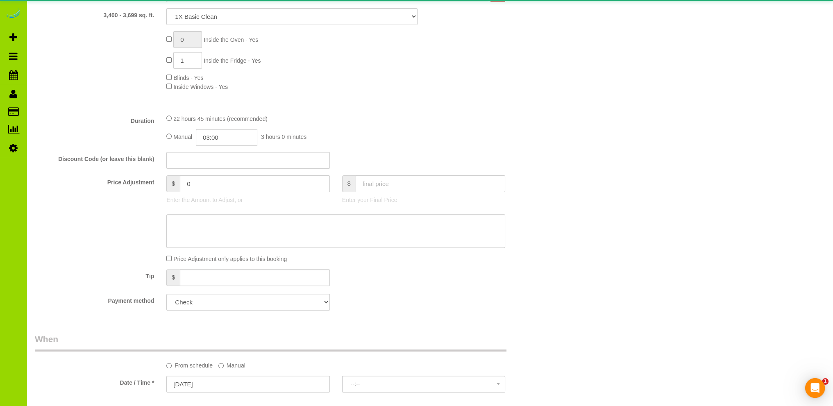
select select "spot1"
select select "4"
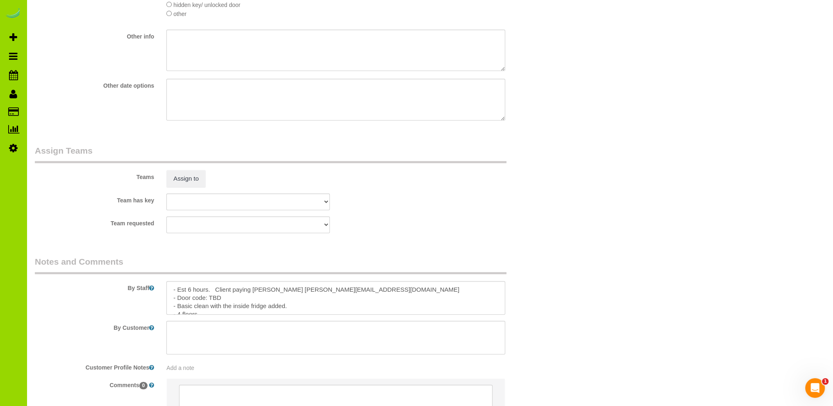
scroll to position [1104, 0]
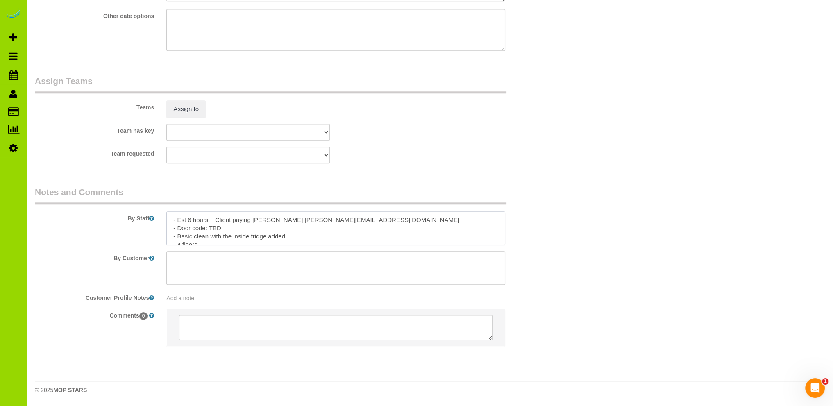
click at [215, 219] on textarea at bounding box center [335, 228] width 339 height 34
click at [417, 213] on textarea at bounding box center [335, 228] width 339 height 34
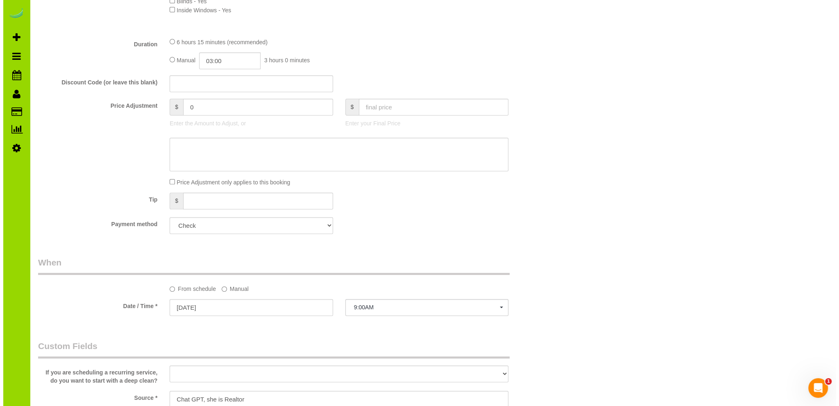
scroll to position [0, 0]
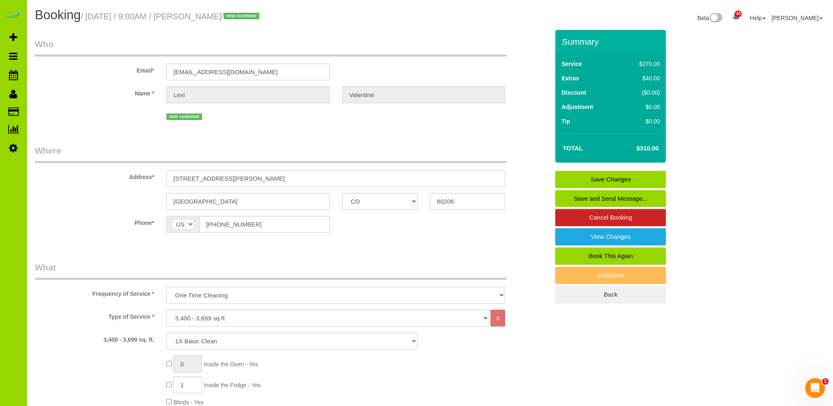
type textarea "- Est 6 hours. Need CC. Client paying [PERSON_NAME] [PERSON_NAME][EMAIL_ADDRESS…"
click at [588, 177] on link "Save Changes" at bounding box center [610, 179] width 111 height 17
